Goal: Share content: Share content

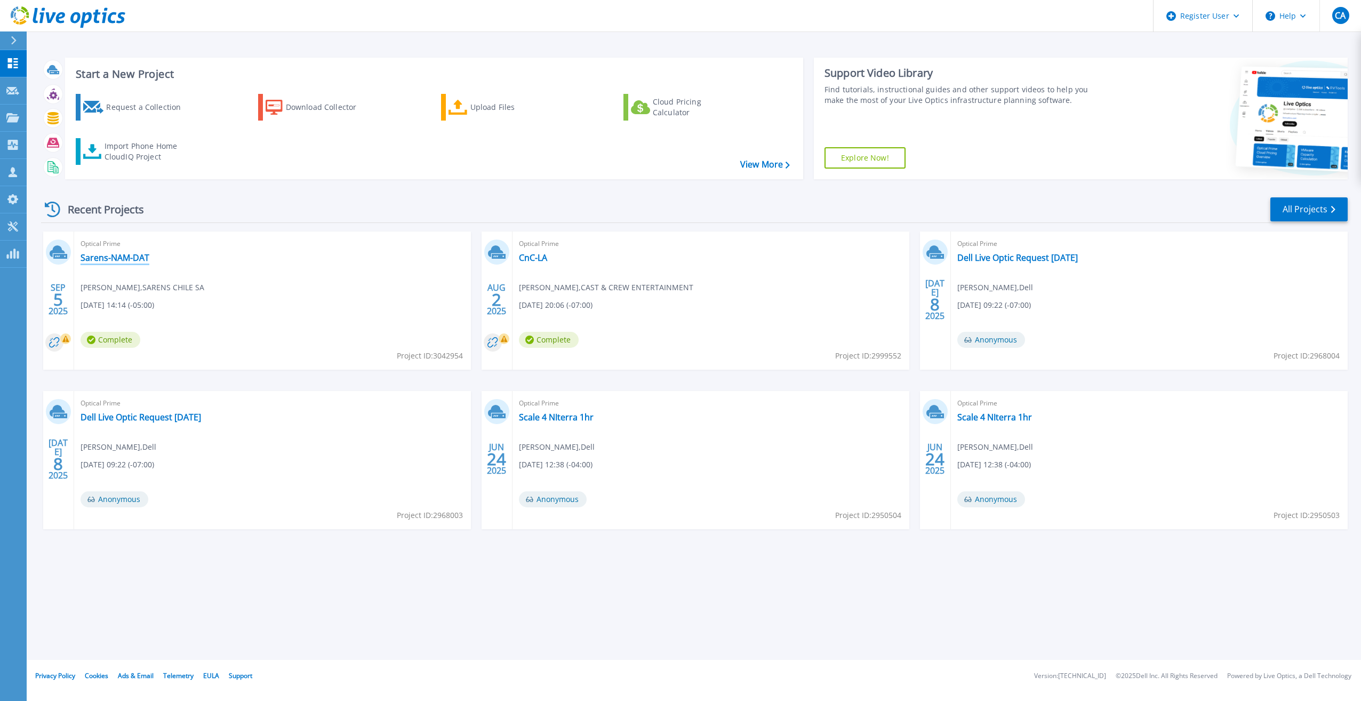
click at [132, 255] on link "Sarens-NAM-DAT" at bounding box center [115, 257] width 69 height 11
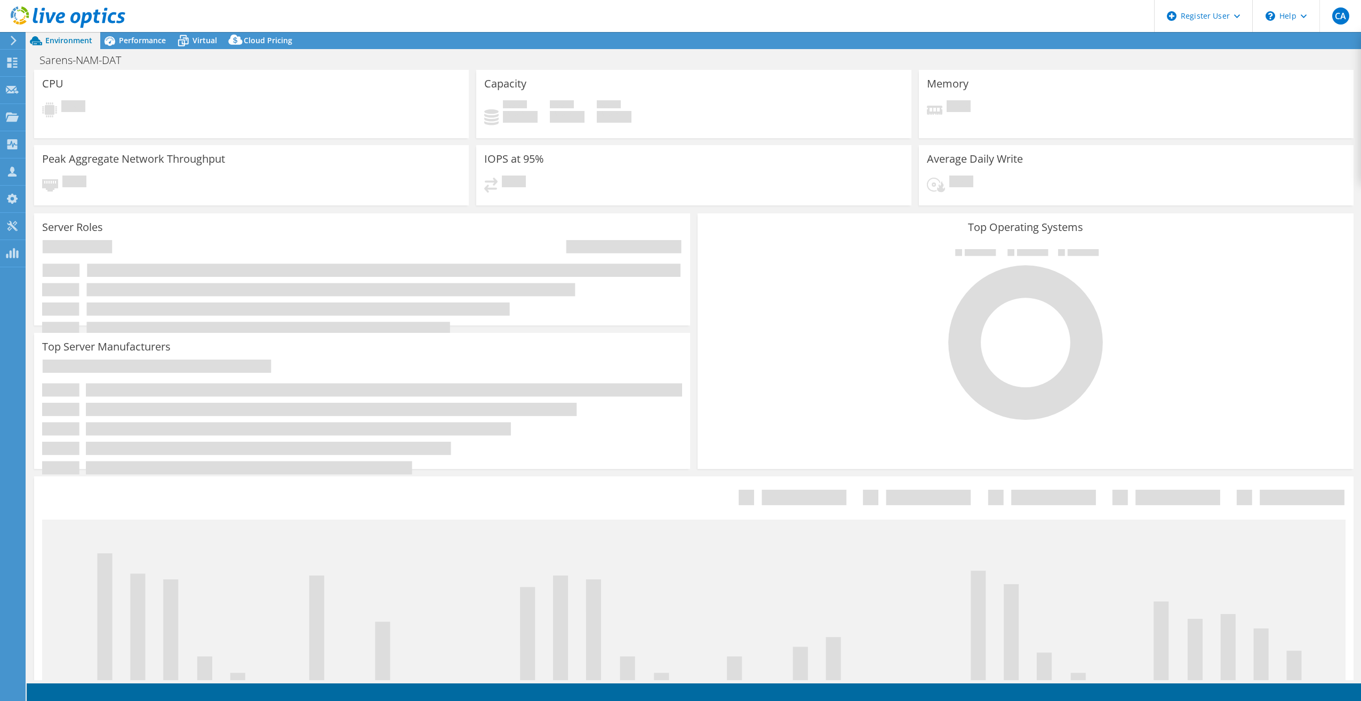
select select "USD"
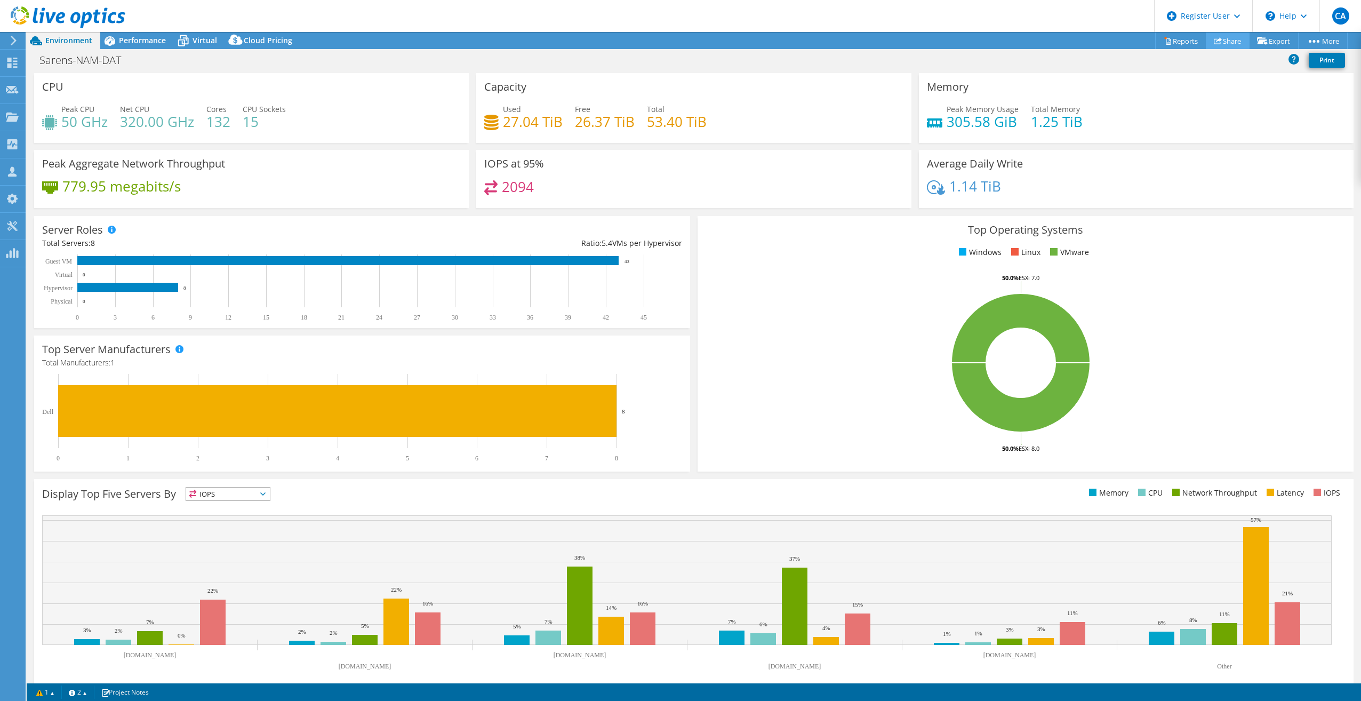
click at [1213, 41] on use at bounding box center [1217, 40] width 8 height 7
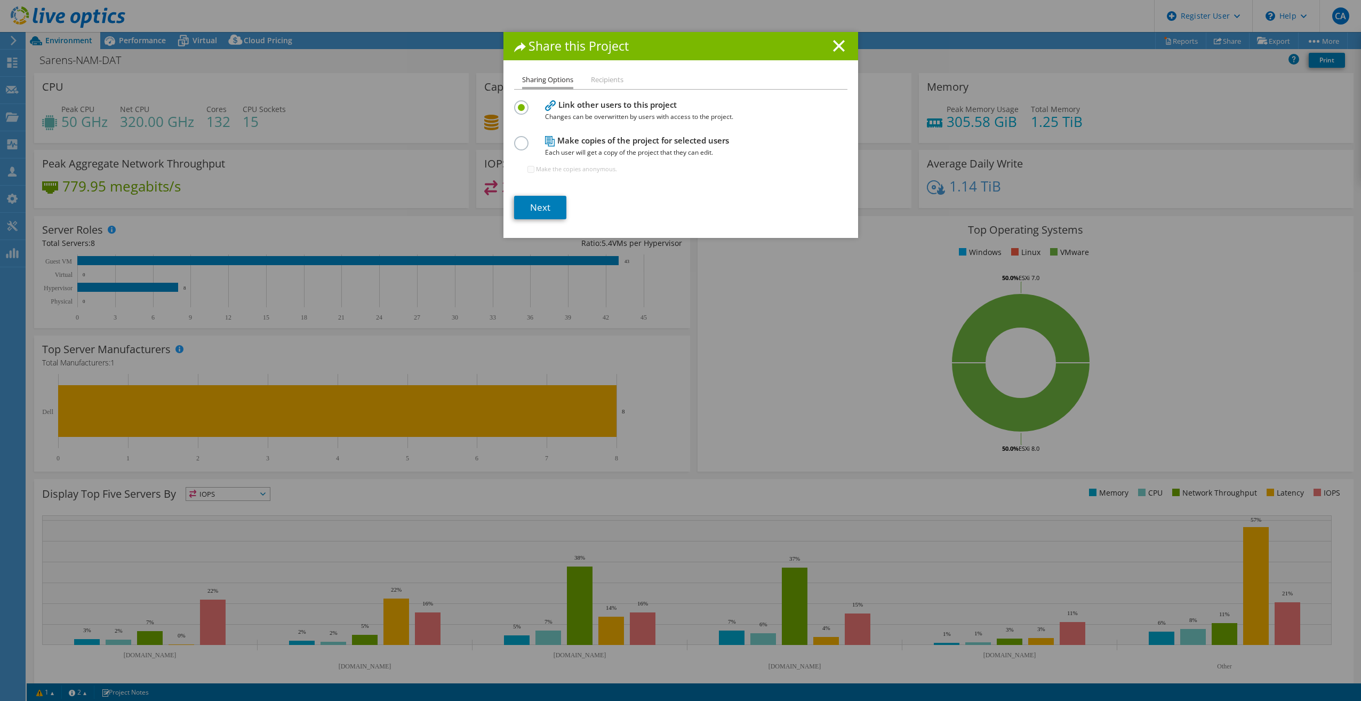
click at [514, 139] on label at bounding box center [523, 137] width 19 height 3
click at [0, 0] on input "radio" at bounding box center [0, 0] width 0 height 0
click at [517, 103] on label at bounding box center [523, 101] width 19 height 3
click at [0, 0] on input "radio" at bounding box center [0, 0] width 0 height 0
click at [530, 199] on link "Next" at bounding box center [540, 207] width 52 height 23
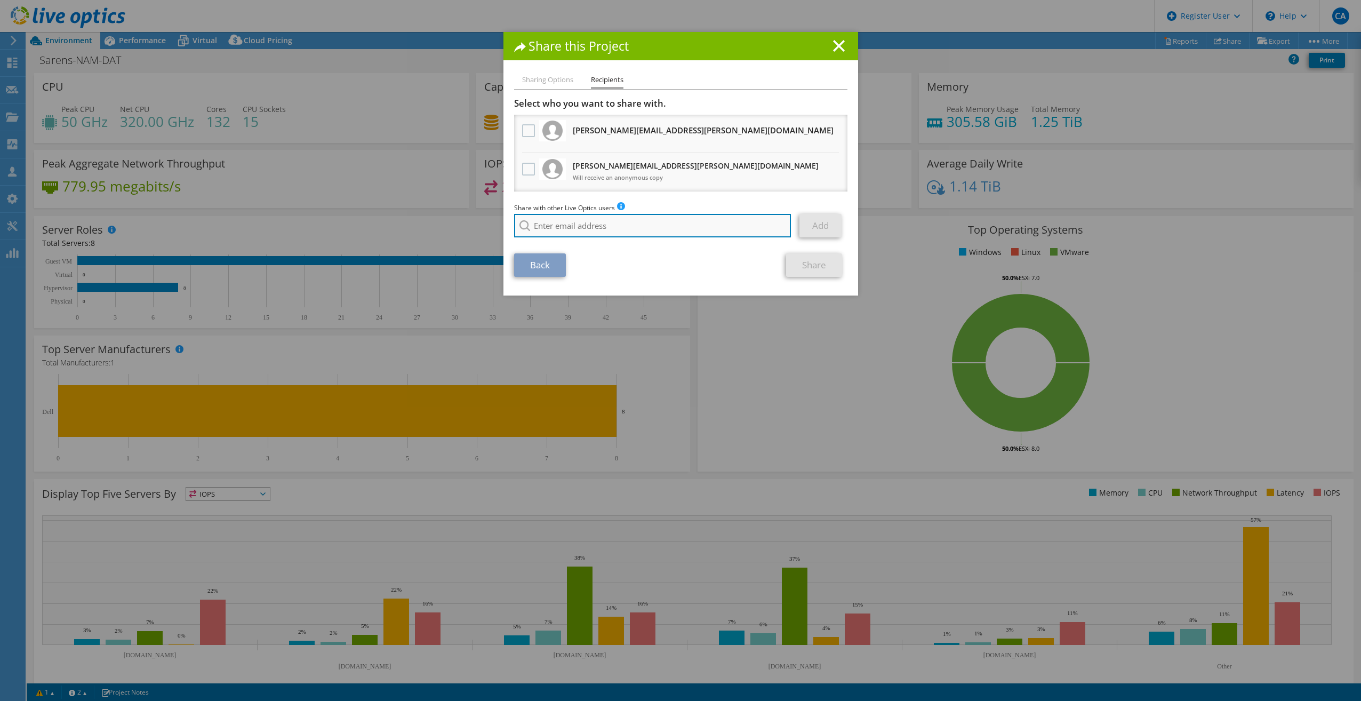
click at [582, 218] on input "search" at bounding box center [652, 225] width 277 height 23
type input "o"
click at [583, 252] on li "[EMAIL_ADDRESS][DOMAIN_NAME]" at bounding box center [575, 245] width 123 height 13
type input "[EMAIL_ADDRESS][DOMAIN_NAME]"
click at [805, 226] on link "Add" at bounding box center [820, 225] width 42 height 23
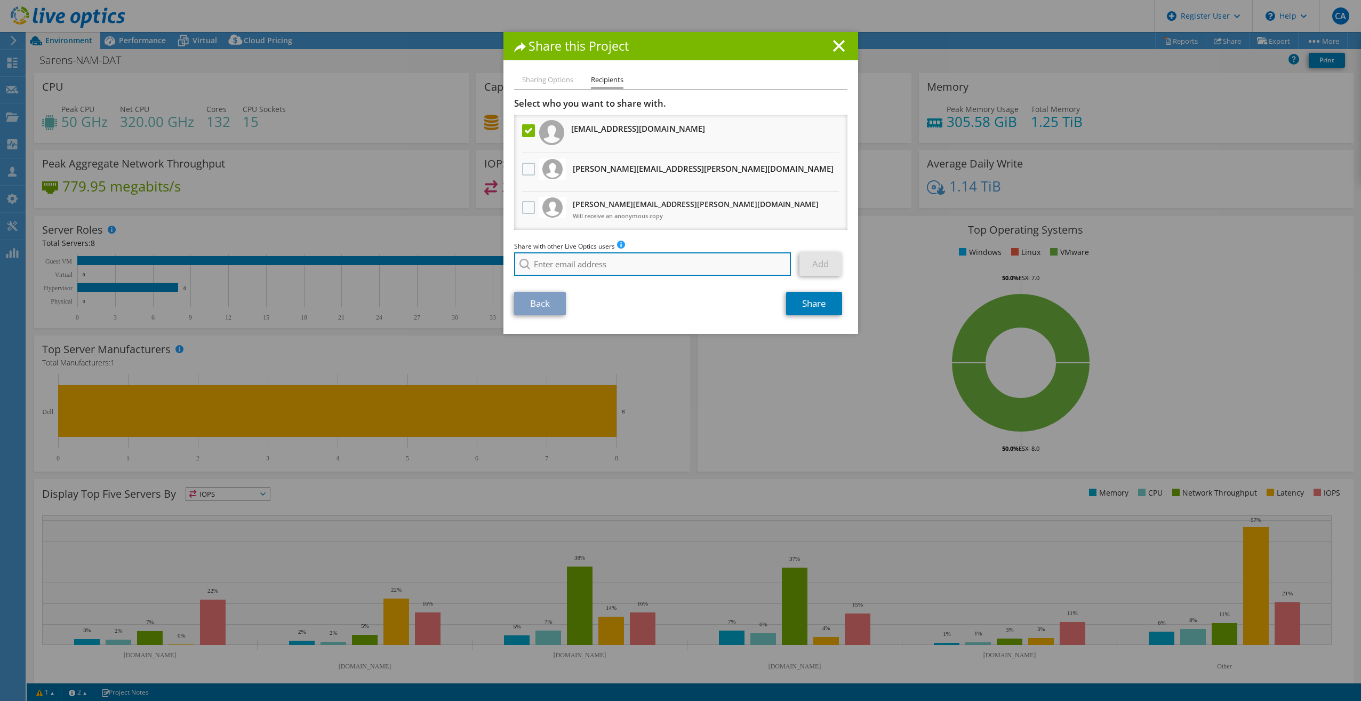
click at [578, 256] on input "search" at bounding box center [652, 263] width 277 height 23
click at [569, 267] on input "search" at bounding box center [652, 263] width 277 height 23
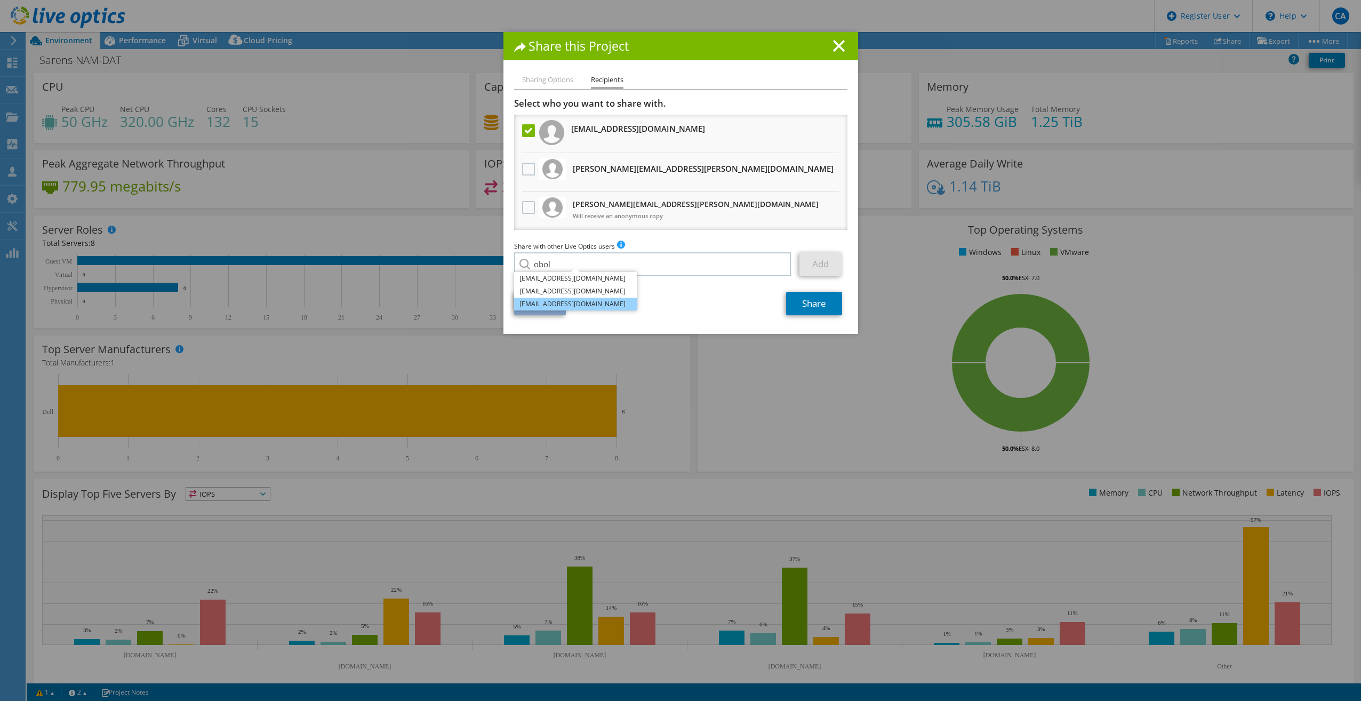
click at [555, 304] on li "[EMAIL_ADDRESS][DOMAIN_NAME]" at bounding box center [575, 303] width 123 height 13
type input "[EMAIL_ADDRESS][DOMAIN_NAME]"
click at [820, 260] on link "Add" at bounding box center [820, 263] width 42 height 23
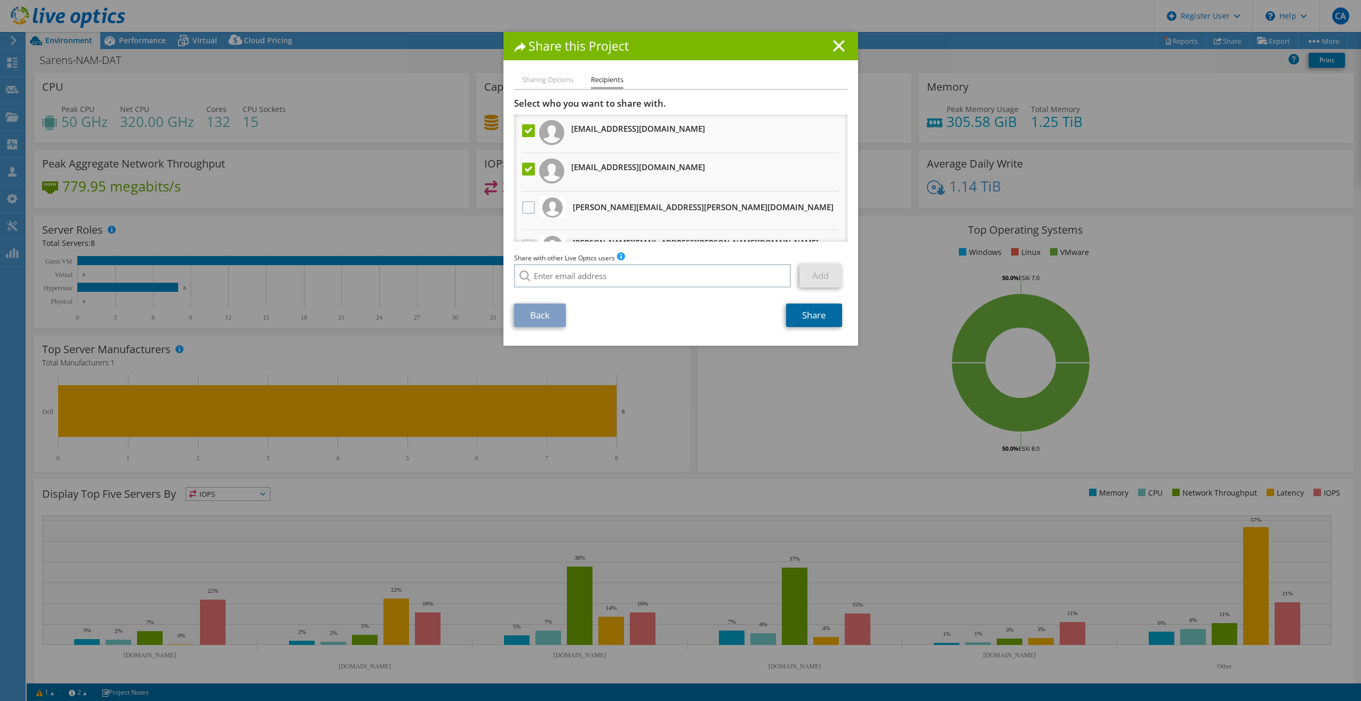
click at [804, 321] on link "Share" at bounding box center [814, 314] width 56 height 23
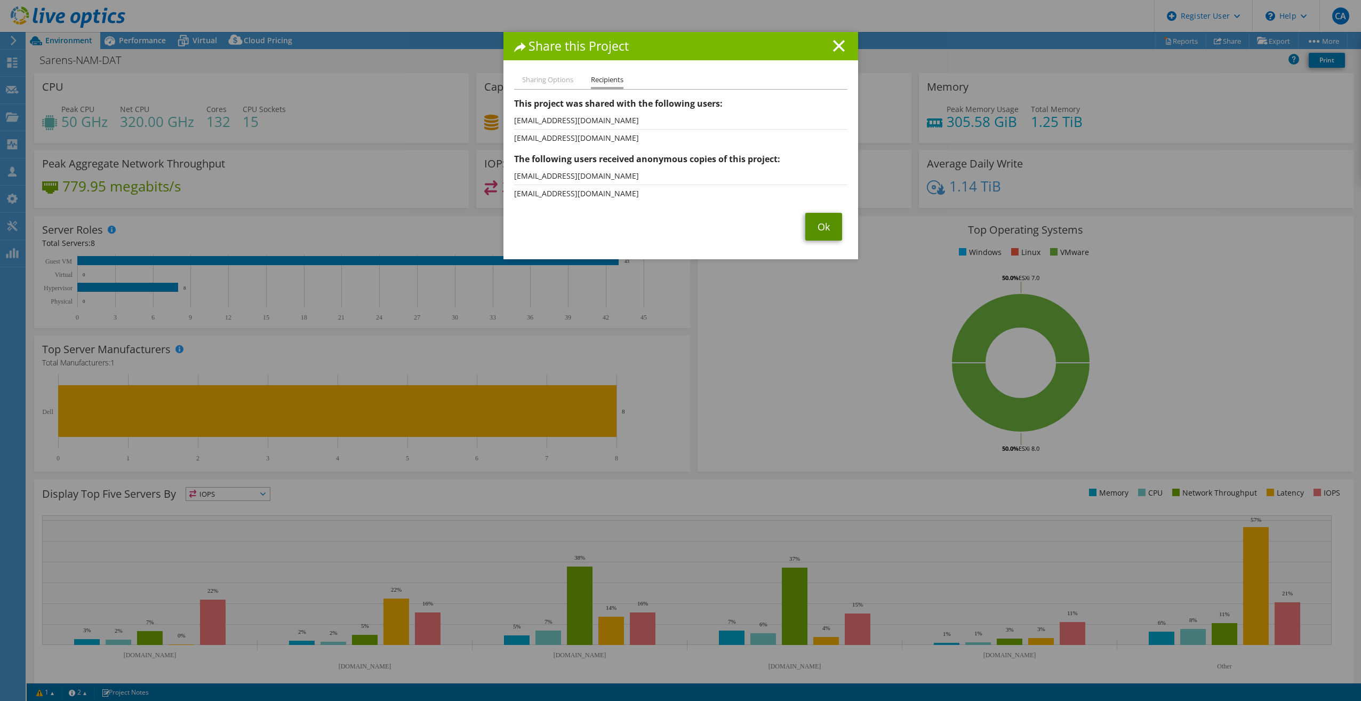
click at [805, 227] on link "Ok" at bounding box center [823, 227] width 37 height 28
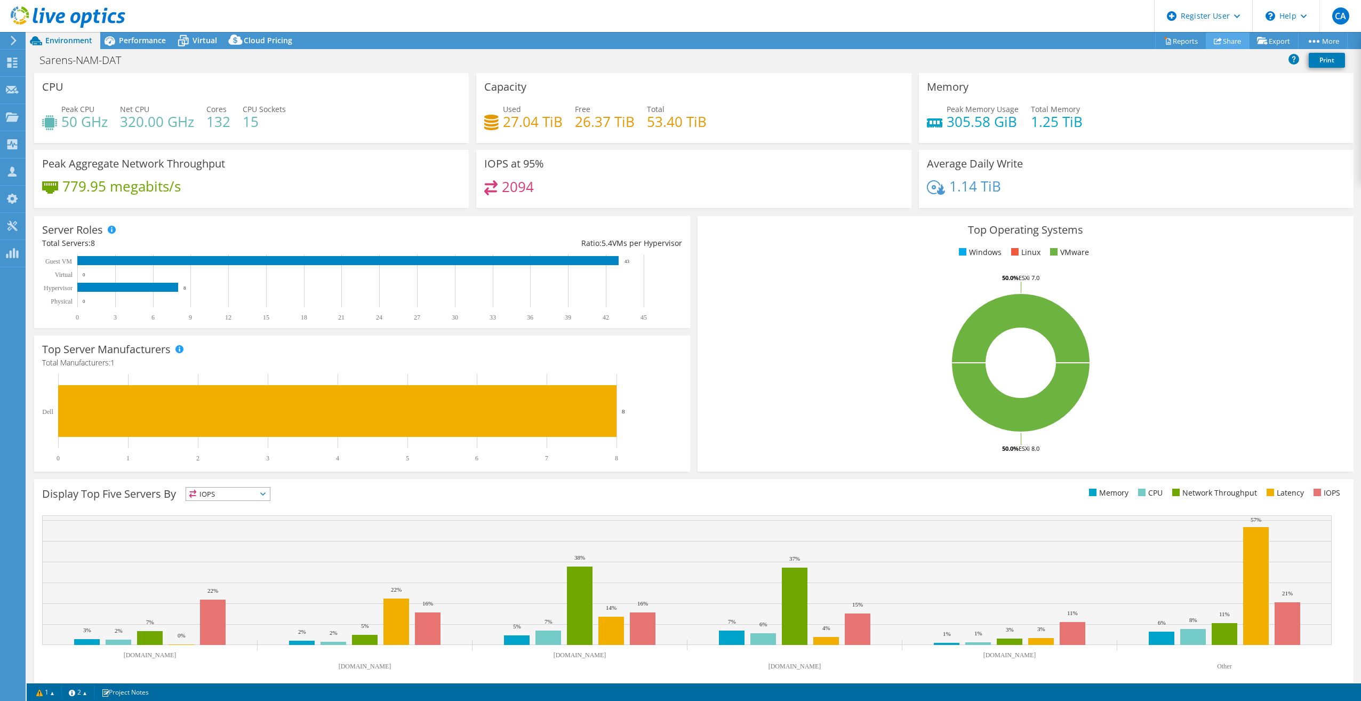
click at [1225, 44] on link "Share" at bounding box center [1227, 41] width 44 height 17
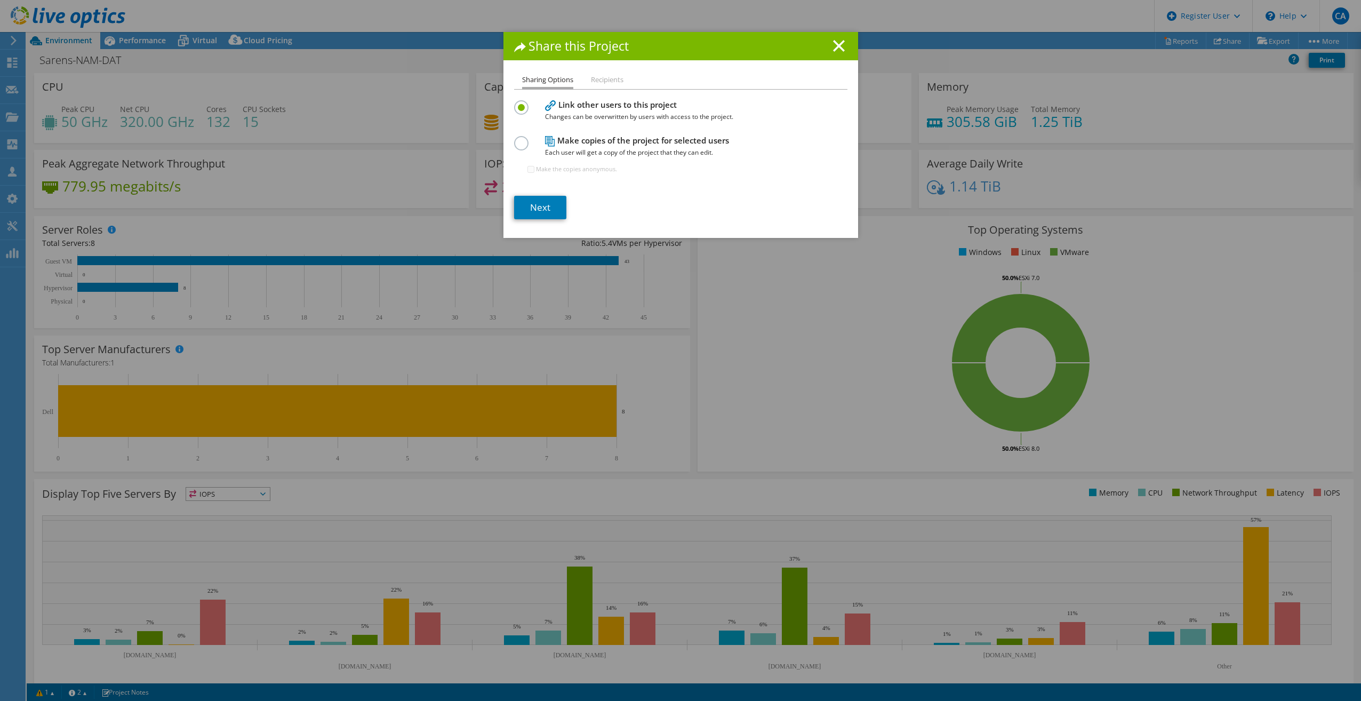
click at [830, 39] on div "Share this Project" at bounding box center [680, 46] width 355 height 28
click at [834, 43] on icon at bounding box center [839, 46] width 12 height 12
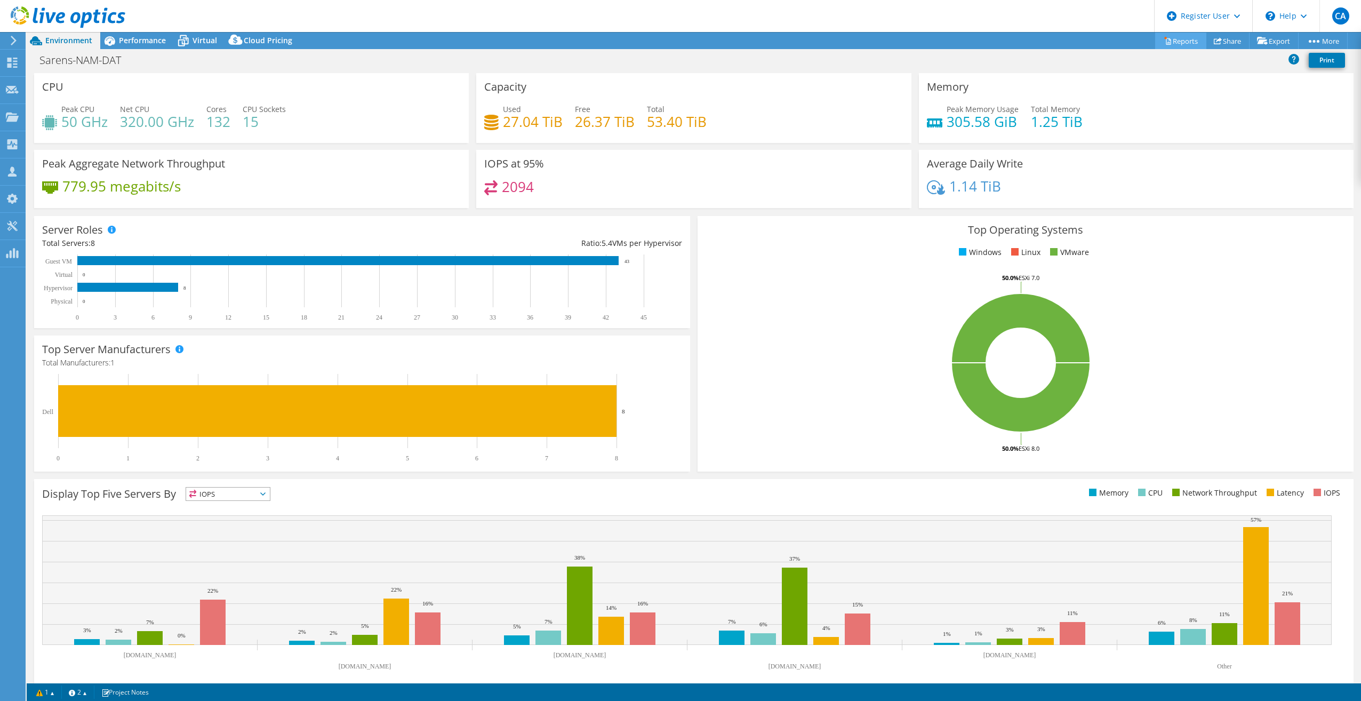
click at [1161, 49] on link "Reports" at bounding box center [1180, 41] width 51 height 17
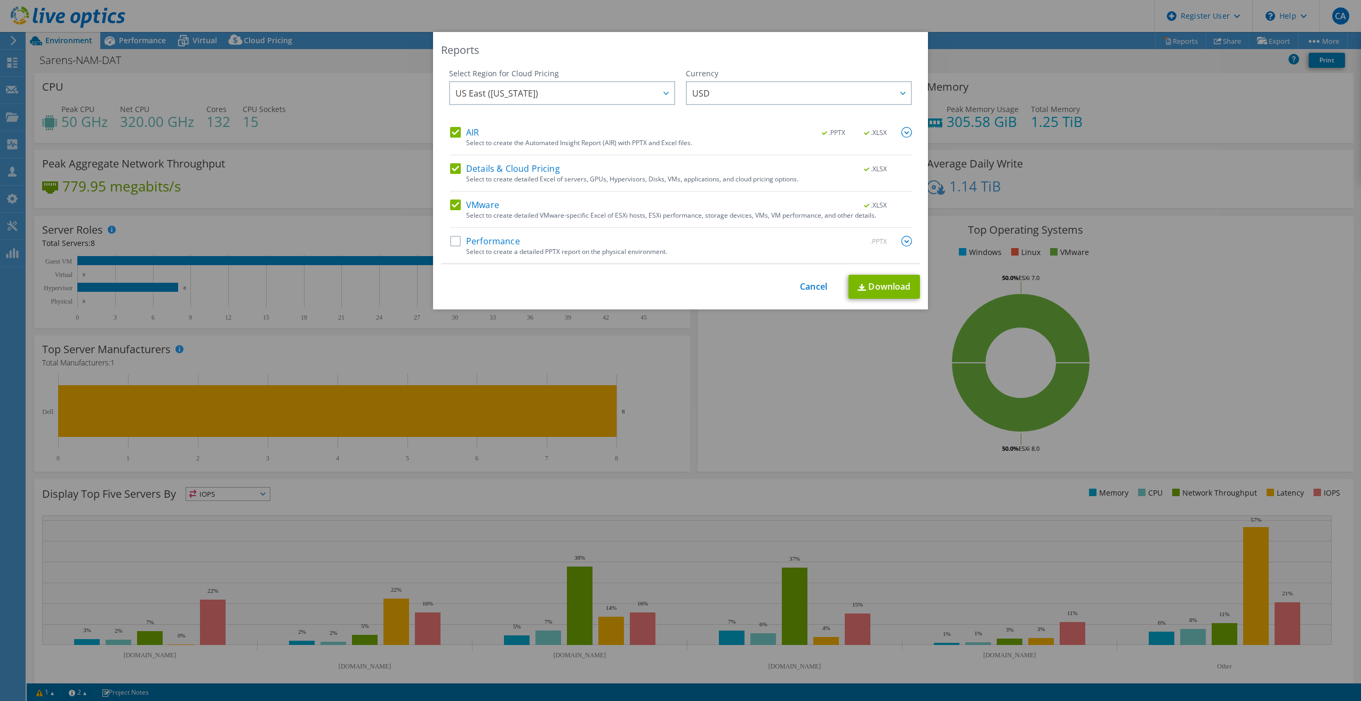
click at [454, 240] on label "Performance" at bounding box center [485, 241] width 70 height 11
click at [0, 0] on input "Performance" at bounding box center [0, 0] width 0 height 0
click at [570, 101] on span "US East ([US_STATE])" at bounding box center [564, 93] width 219 height 22
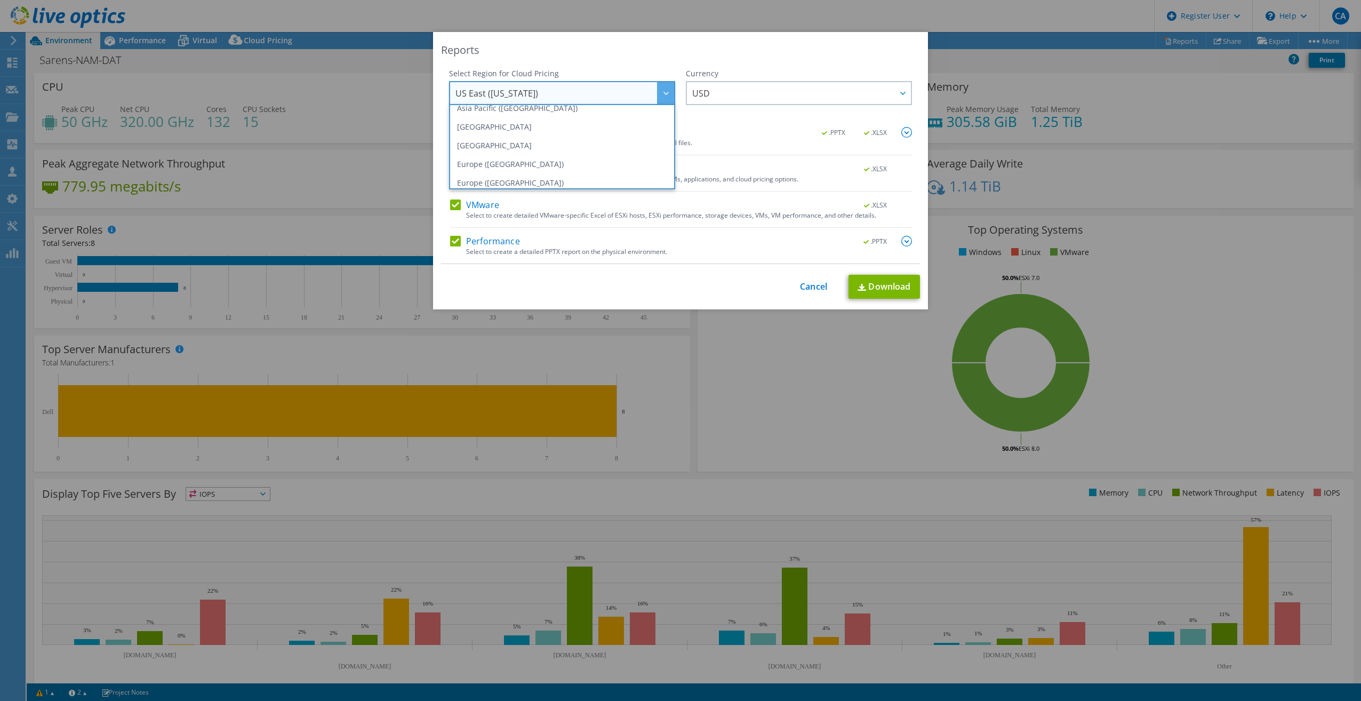
scroll to position [144, 0]
click at [498, 176] on li "US West ([US_STATE])" at bounding box center [562, 177] width 221 height 19
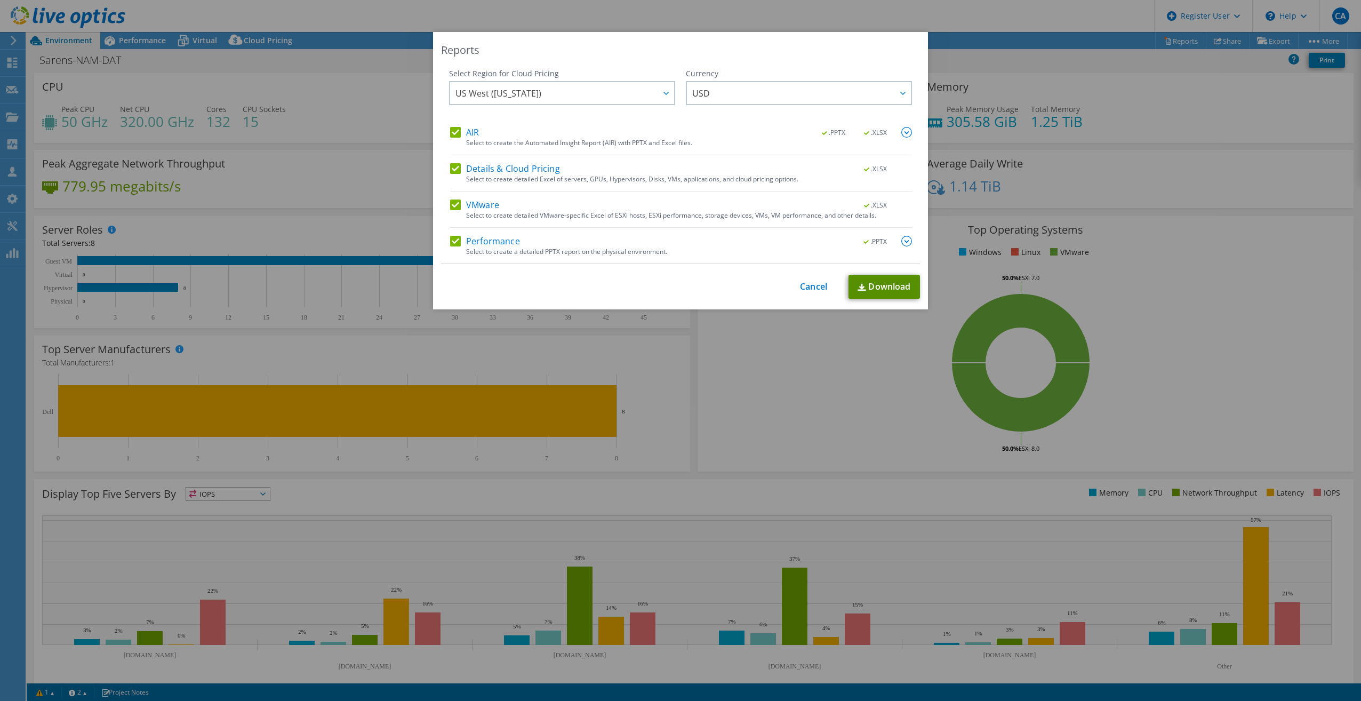
click at [866, 283] on link "Download" at bounding box center [883, 287] width 71 height 24
drag, startPoint x: 1034, startPoint y: 156, endPoint x: 1016, endPoint y: 154, distance: 18.3
click at [1034, 156] on div "Reports Select Region for Cloud Pricing Asia Pacific ([GEOGRAPHIC_DATA]) [GEOGR…" at bounding box center [680, 350] width 1361 height 637
